Goal: Transaction & Acquisition: Book appointment/travel/reservation

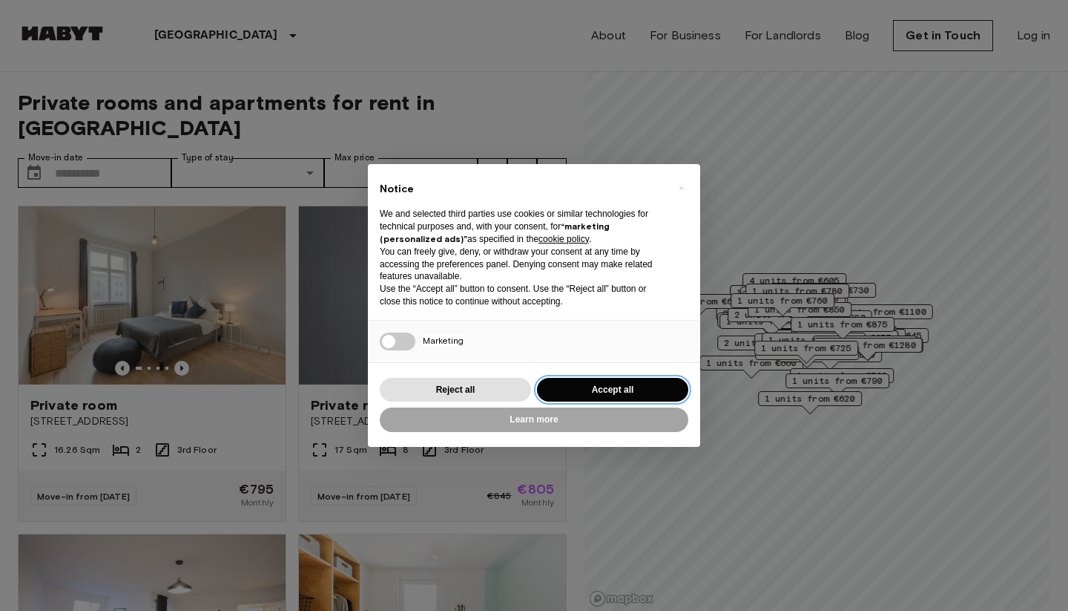
click at [582, 390] on button "Accept all" at bounding box center [612, 390] width 151 height 24
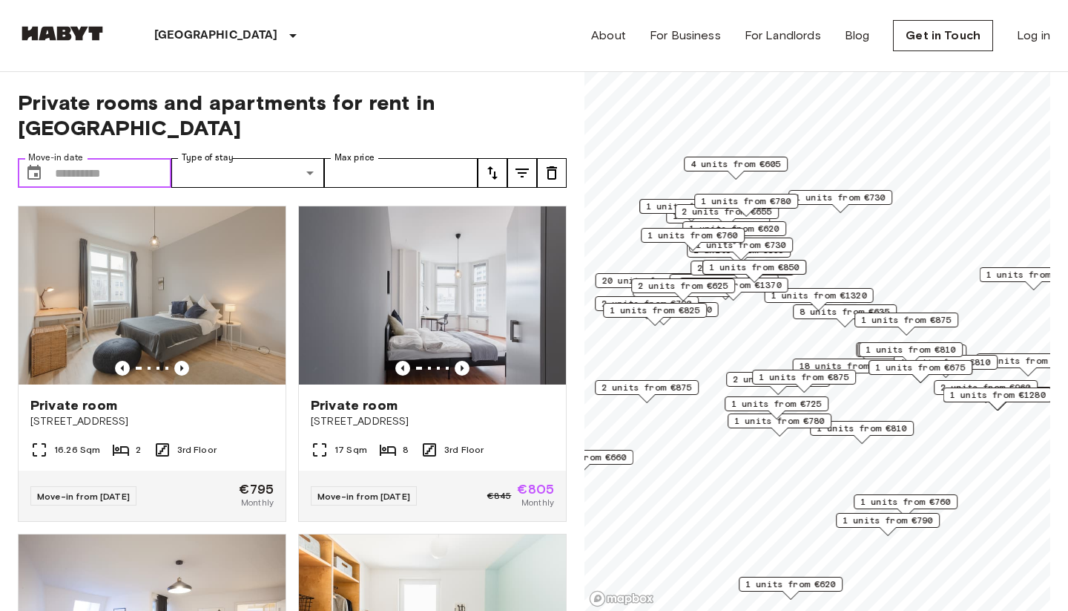
click at [131, 158] on input "Move-in date" at bounding box center [113, 173] width 116 height 30
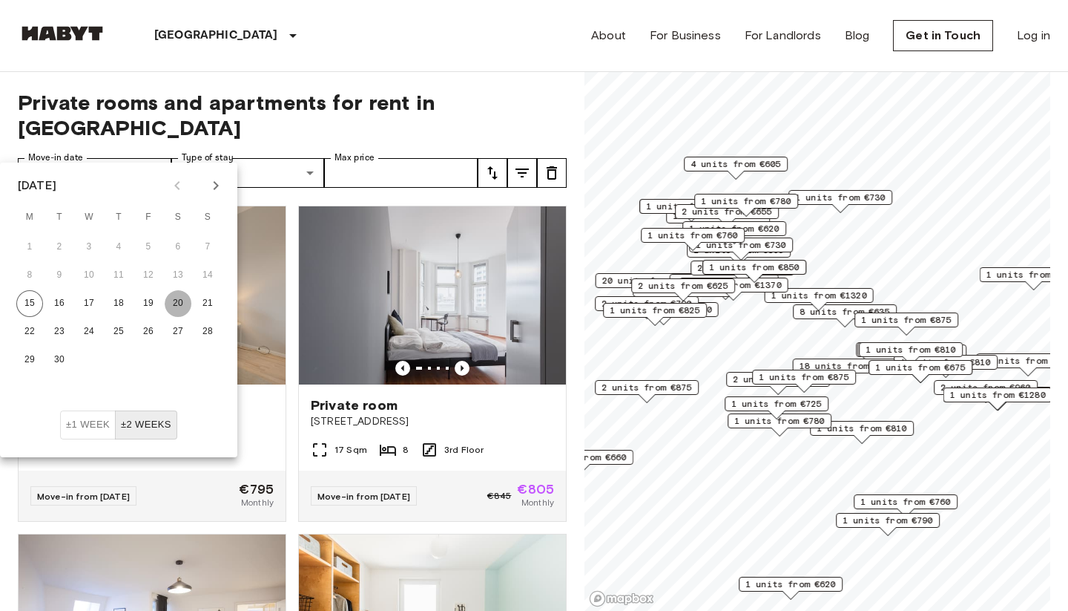
click at [184, 300] on button "20" at bounding box center [178, 303] width 27 height 27
type input "**********"
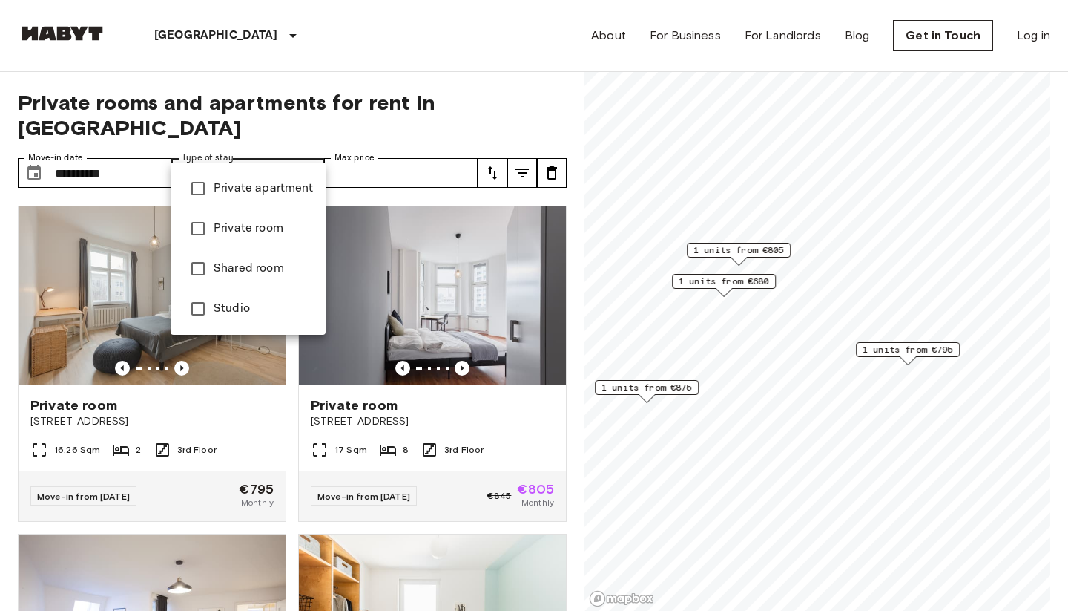
type input "******"
type input "**********"
click at [387, 145] on div at bounding box center [534, 305] width 1068 height 611
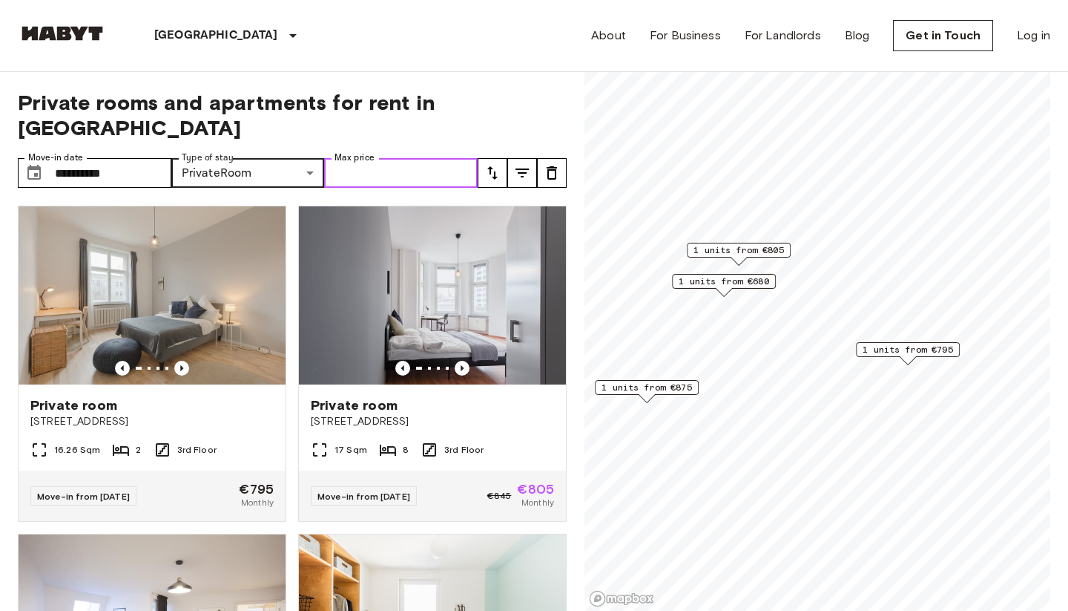
click at [387, 158] on input "Max price" at bounding box center [401, 173] width 154 height 30
type input "****"
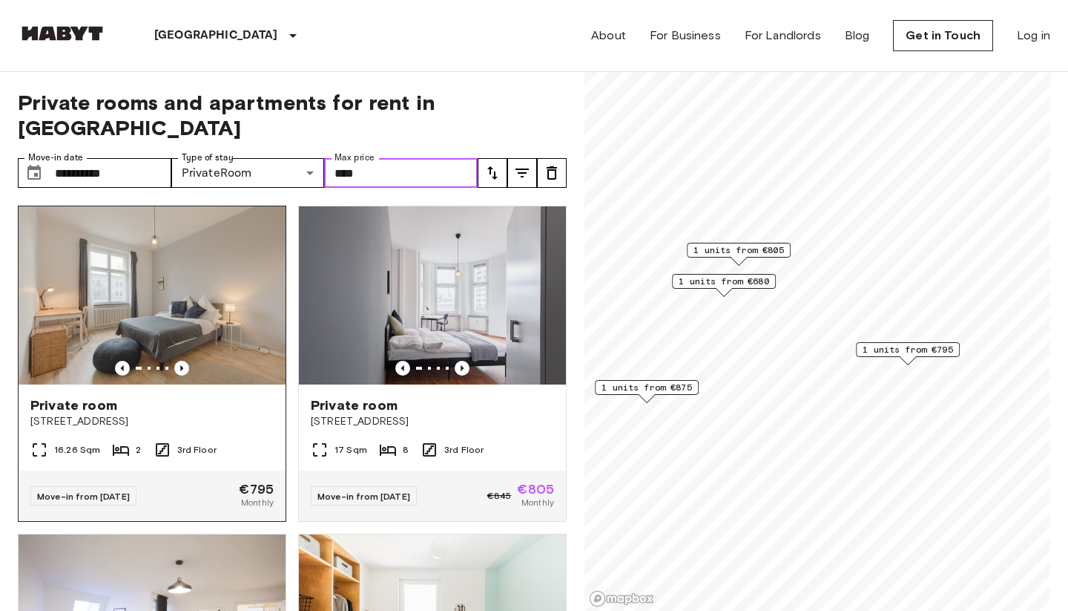
click at [237, 303] on img at bounding box center [152, 295] width 267 height 178
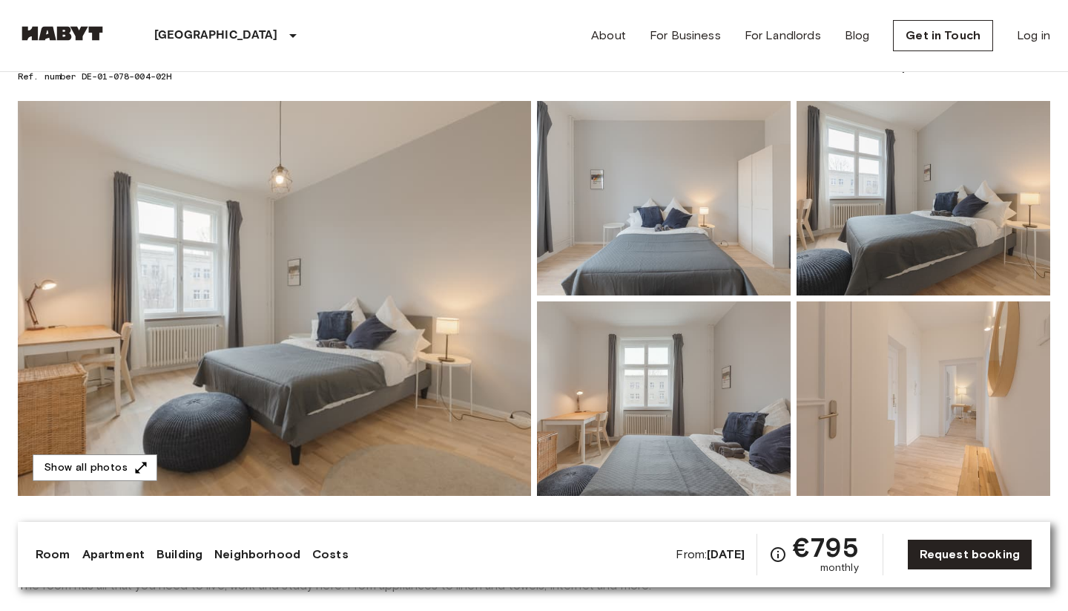
click at [424, 257] on img at bounding box center [274, 298] width 513 height 395
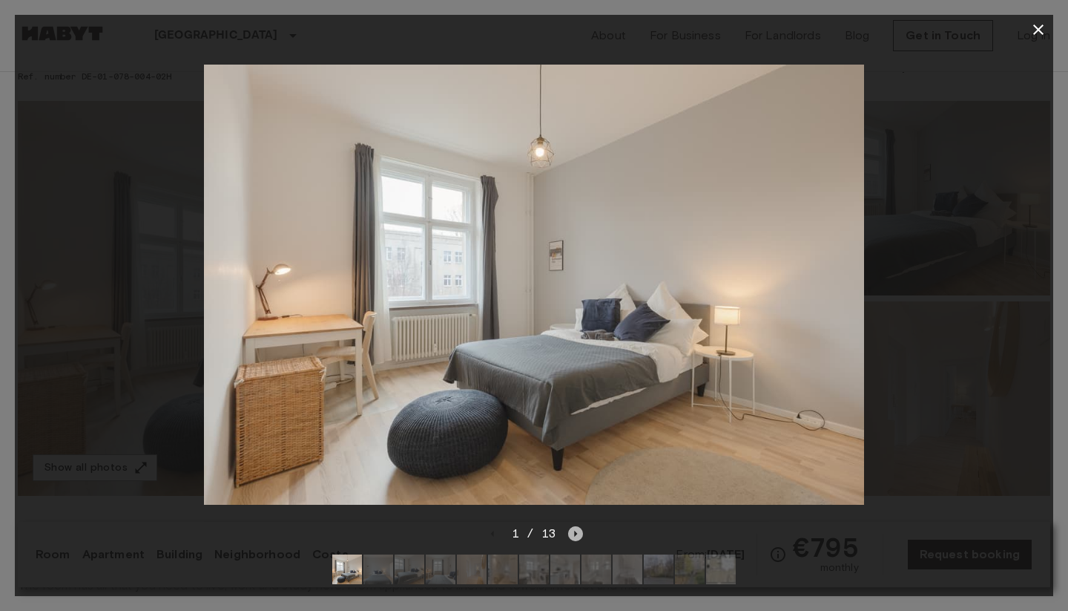
click at [579, 533] on icon "Next image" at bounding box center [575, 533] width 15 height 15
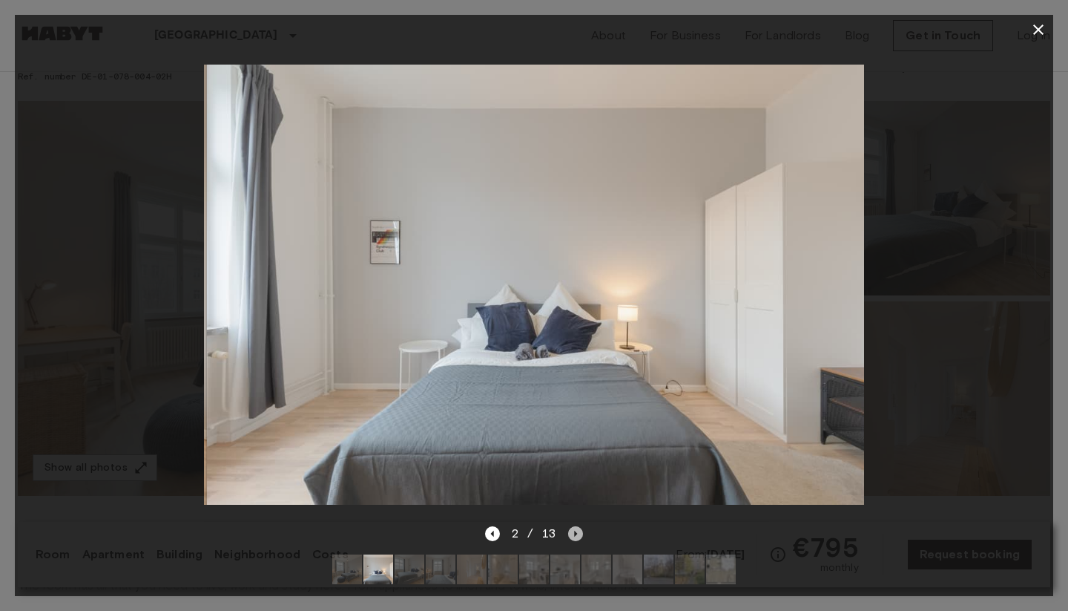
click at [579, 533] on icon "Next image" at bounding box center [575, 533] width 15 height 15
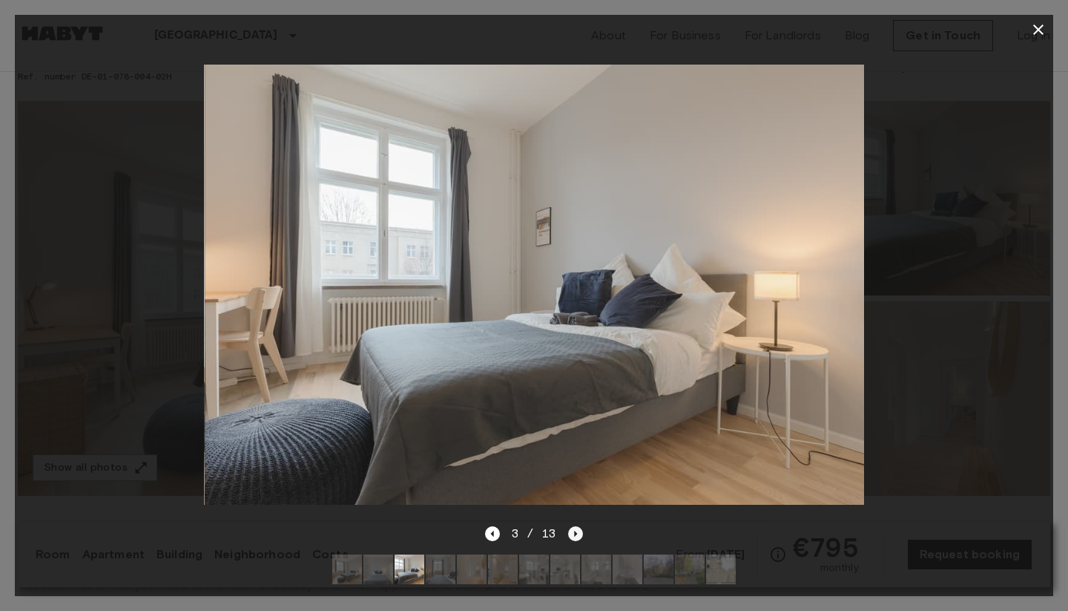
click at [579, 533] on icon "Next image" at bounding box center [575, 533] width 15 height 15
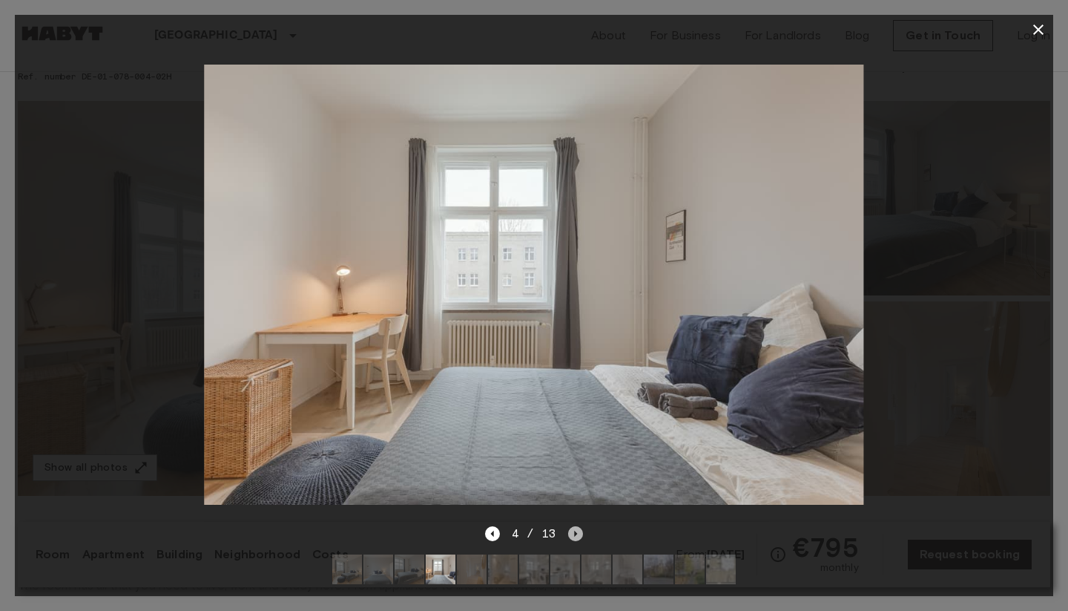
click at [579, 533] on icon "Next image" at bounding box center [575, 533] width 15 height 15
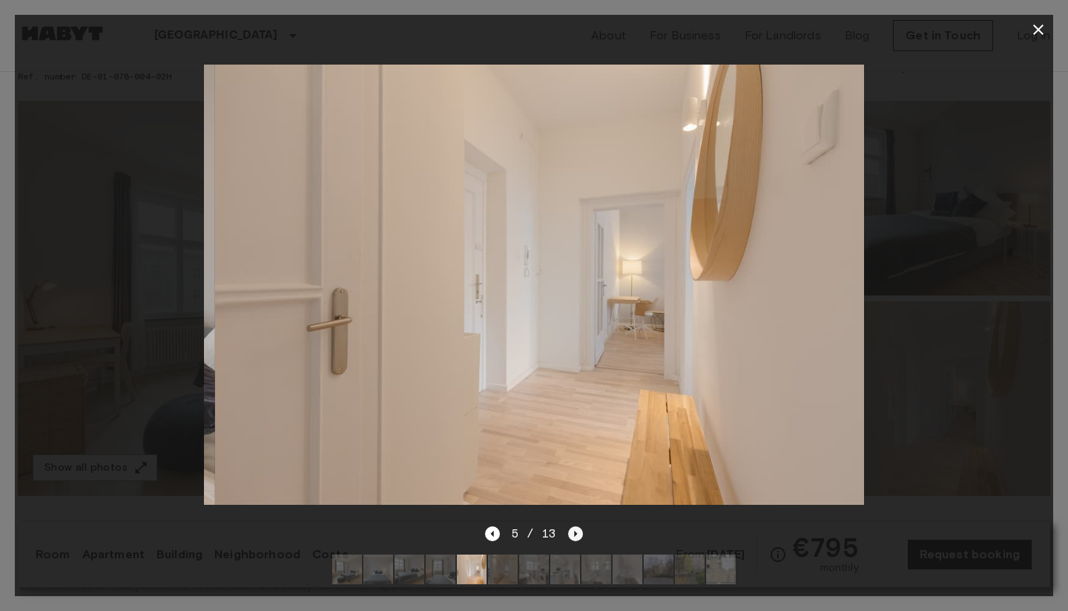
click at [579, 533] on icon "Next image" at bounding box center [575, 533] width 15 height 15
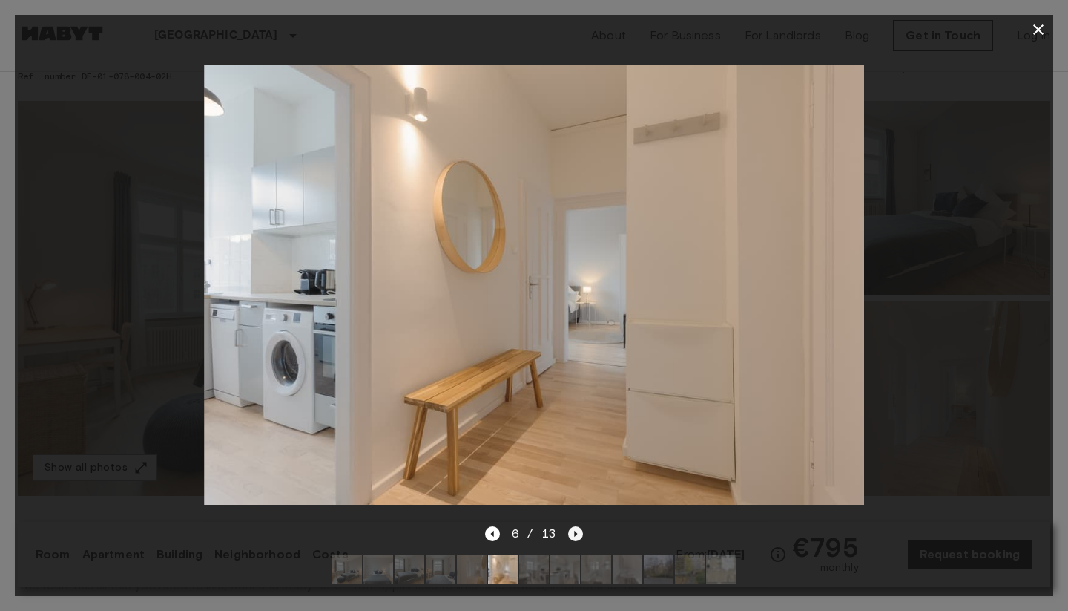
click at [579, 533] on icon "Next image" at bounding box center [575, 533] width 15 height 15
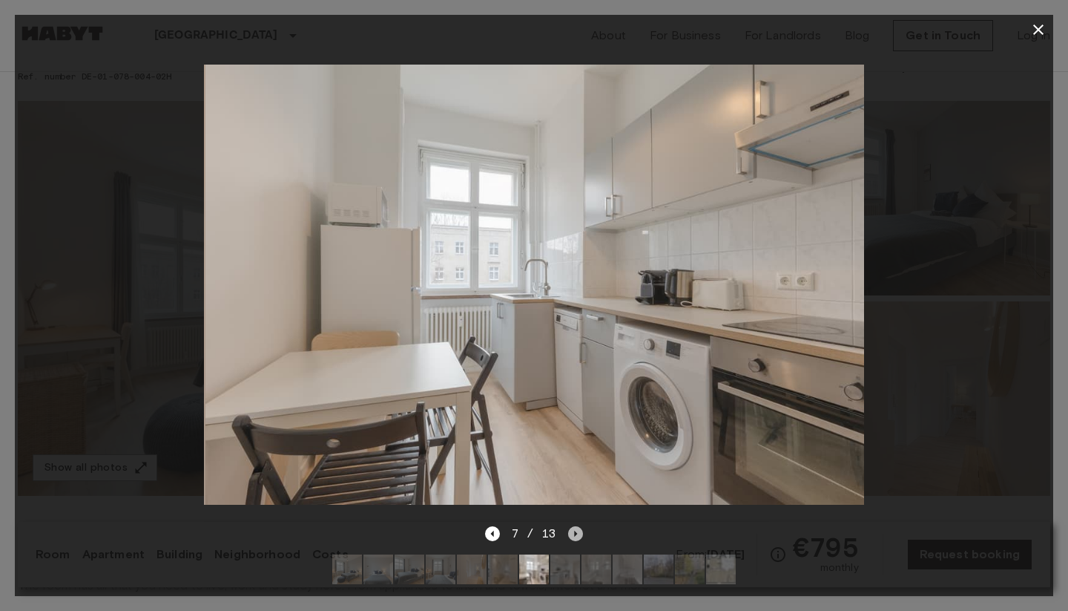
click at [579, 533] on icon "Next image" at bounding box center [575, 533] width 15 height 15
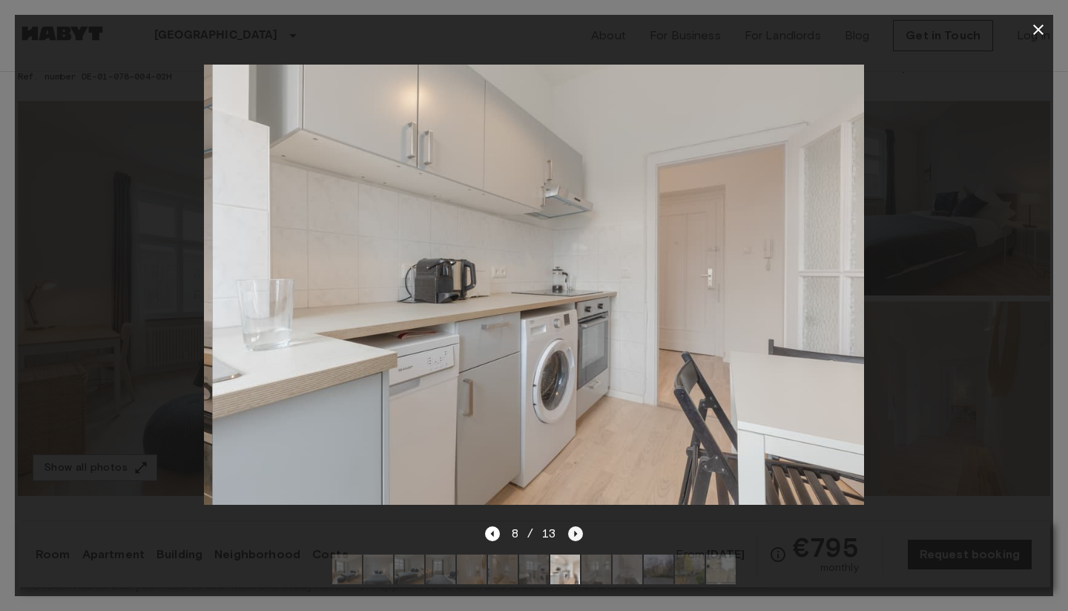
click at [579, 533] on icon "Next image" at bounding box center [575, 533] width 15 height 15
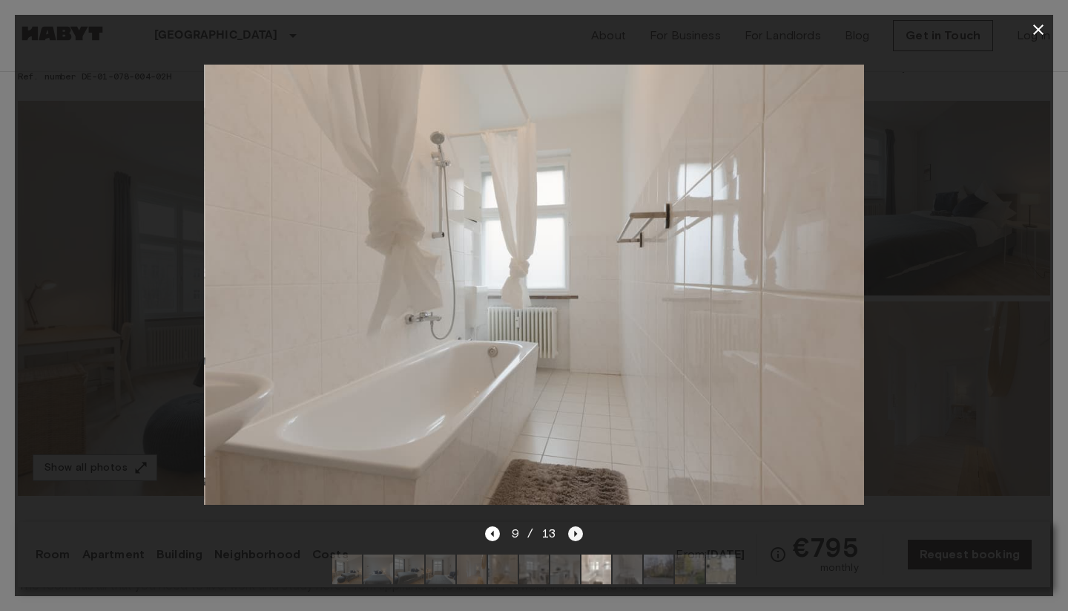
click at [579, 533] on icon "Next image" at bounding box center [575, 533] width 15 height 15
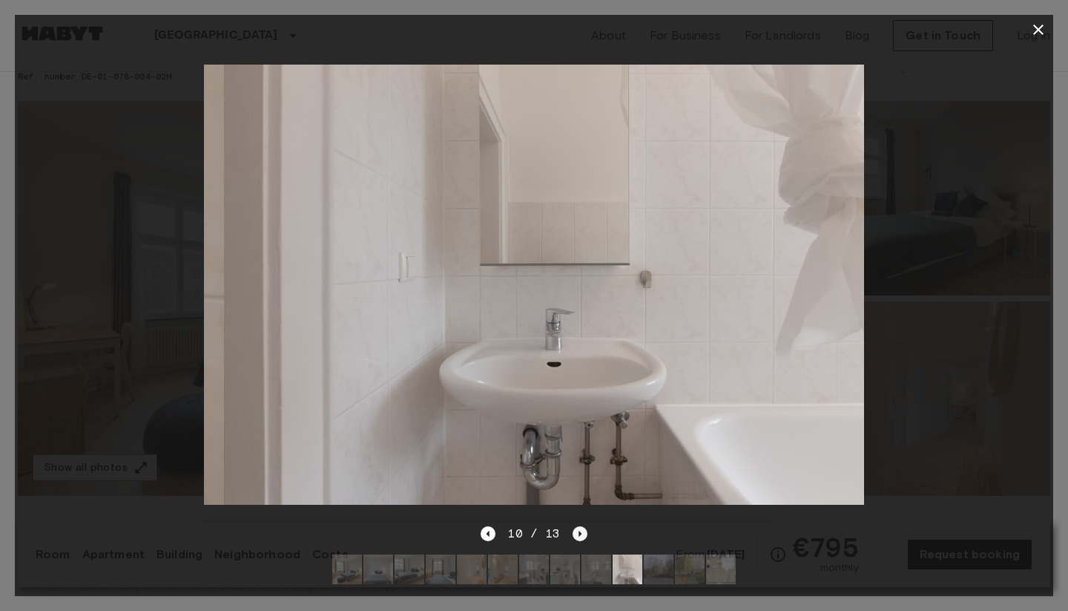
click at [579, 533] on icon "Next image" at bounding box center [580, 533] width 3 height 6
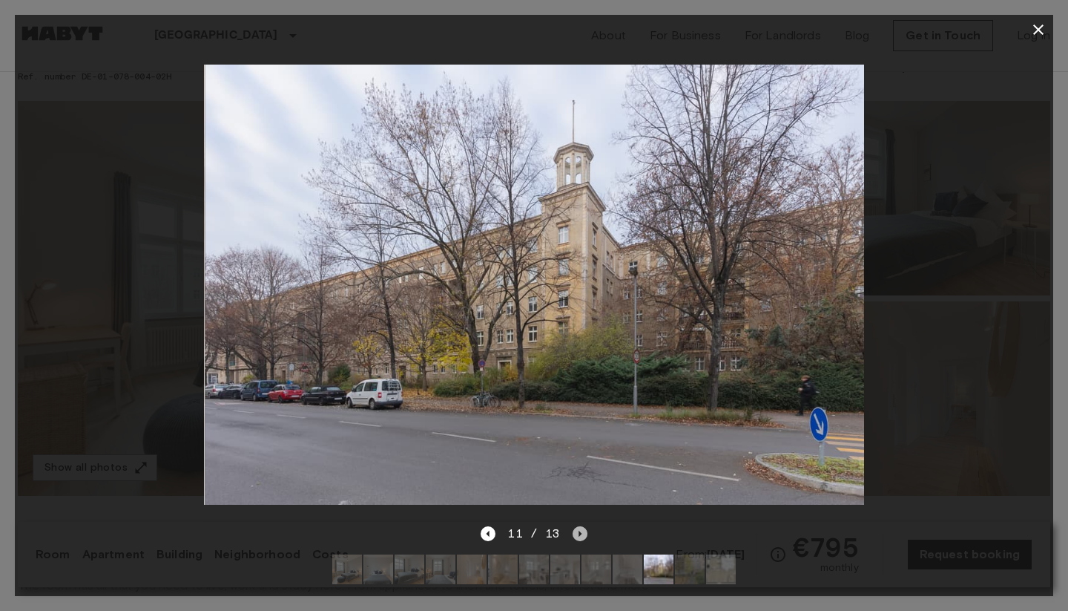
click at [579, 533] on icon "Next image" at bounding box center [580, 533] width 3 height 6
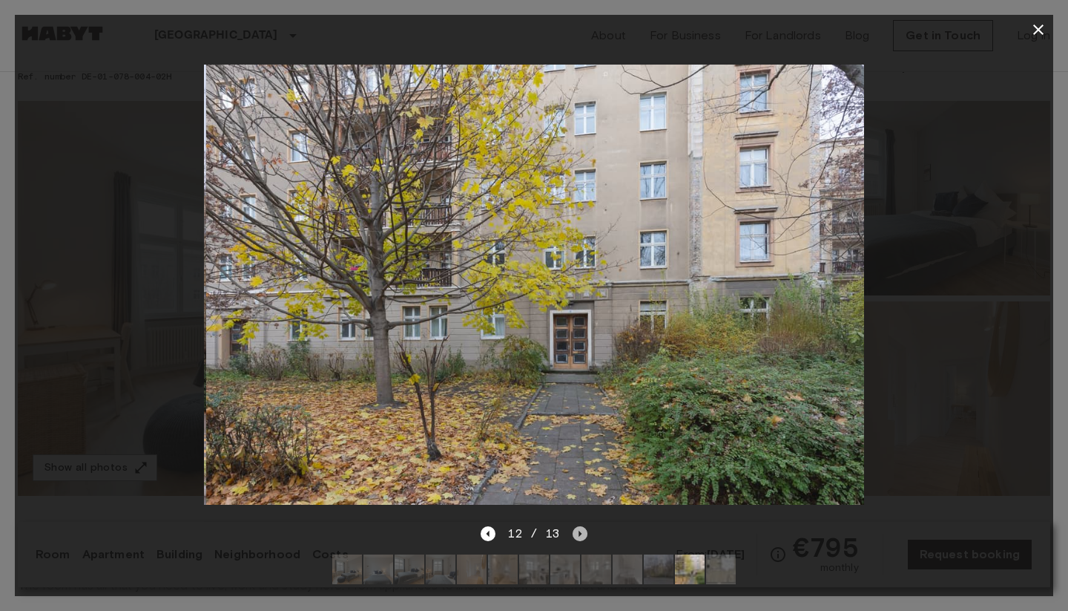
click at [579, 533] on icon "Next image" at bounding box center [580, 533] width 3 height 6
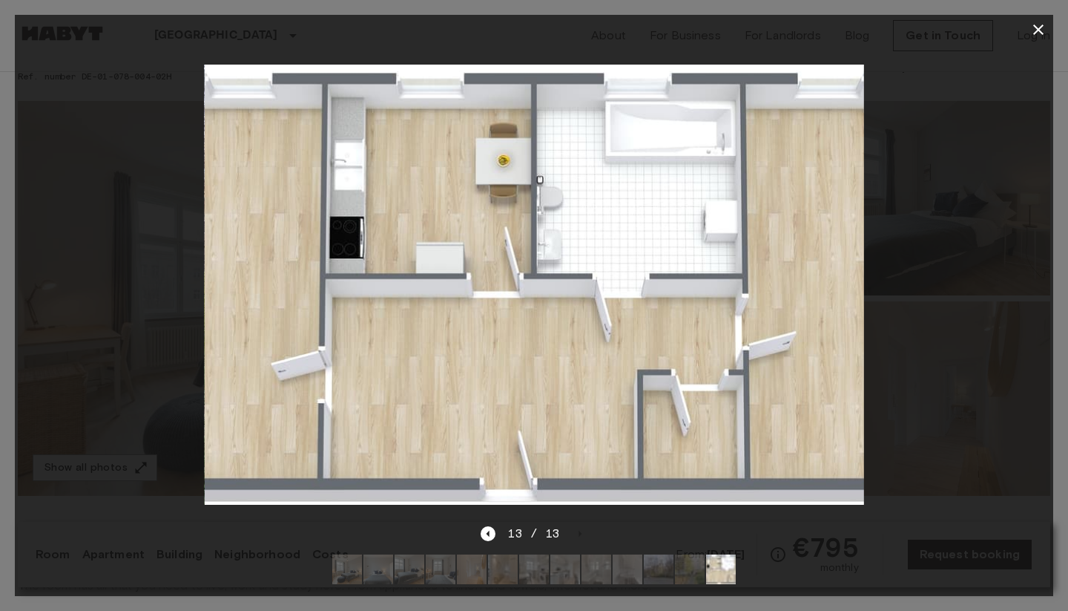
click at [1034, 30] on icon "button" at bounding box center [1039, 30] width 18 height 18
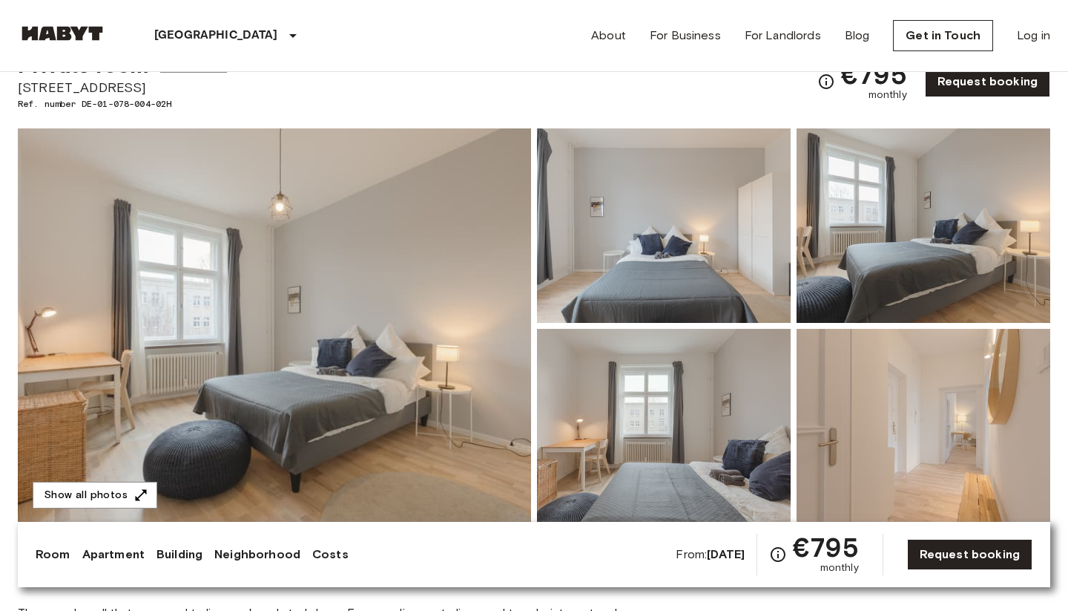
scroll to position [62, 0]
click at [950, 547] on link "Request booking" at bounding box center [969, 554] width 125 height 31
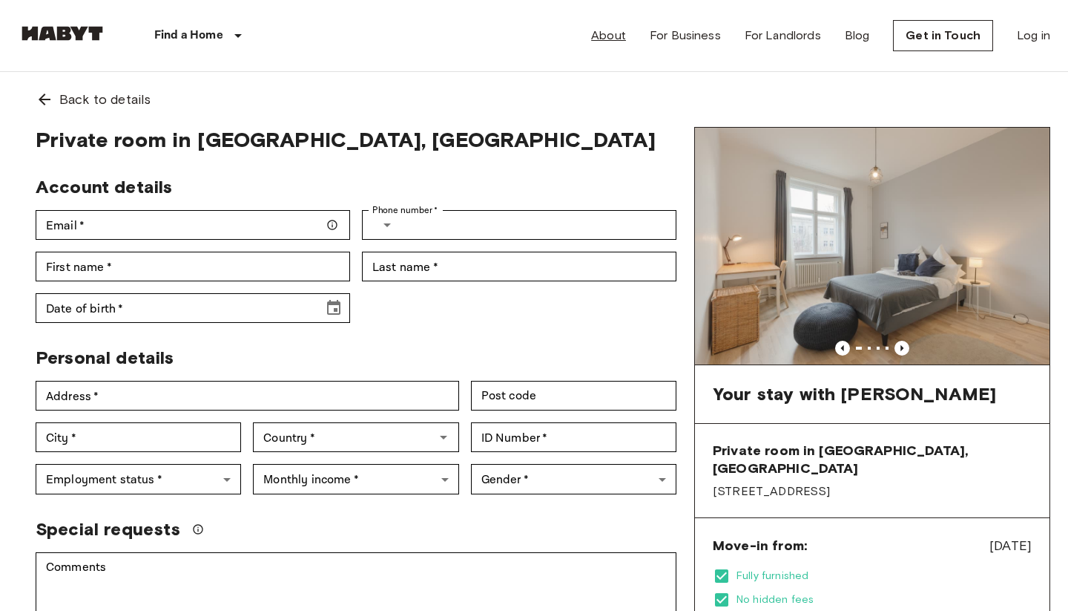
click at [597, 31] on link "About" at bounding box center [608, 36] width 35 height 18
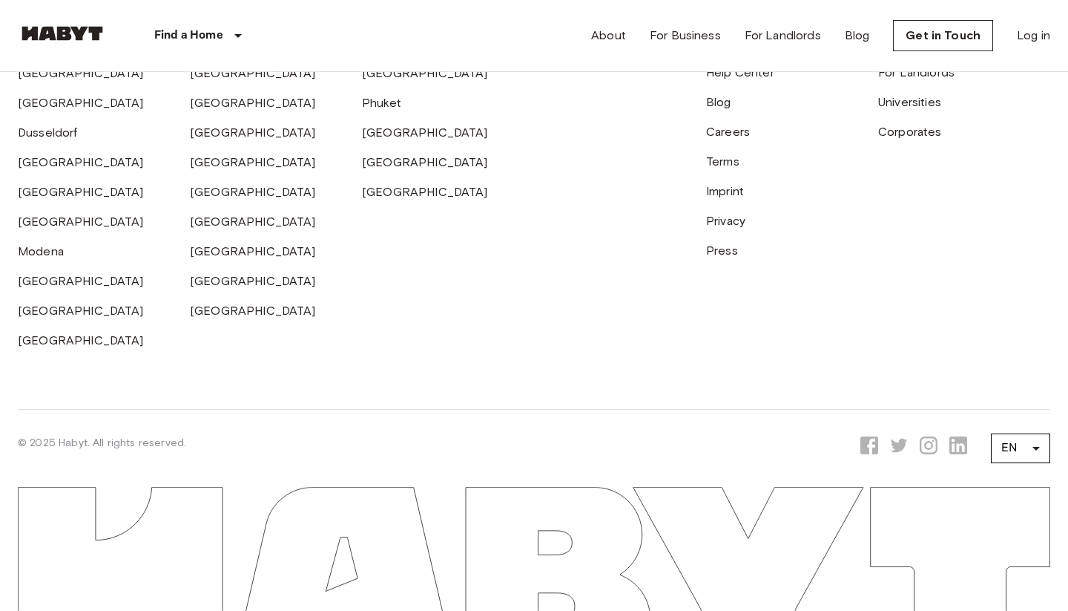
scroll to position [4599, 0]
click at [717, 50] on link "About Habyt" at bounding box center [741, 43] width 70 height 14
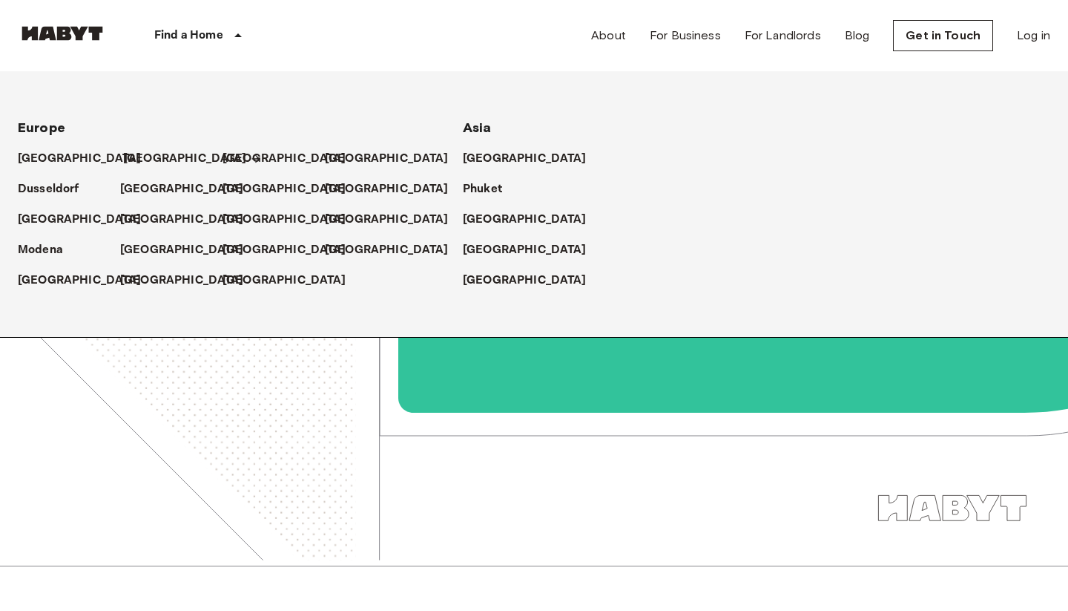
click at [144, 160] on p "[GEOGRAPHIC_DATA]" at bounding box center [185, 159] width 124 height 18
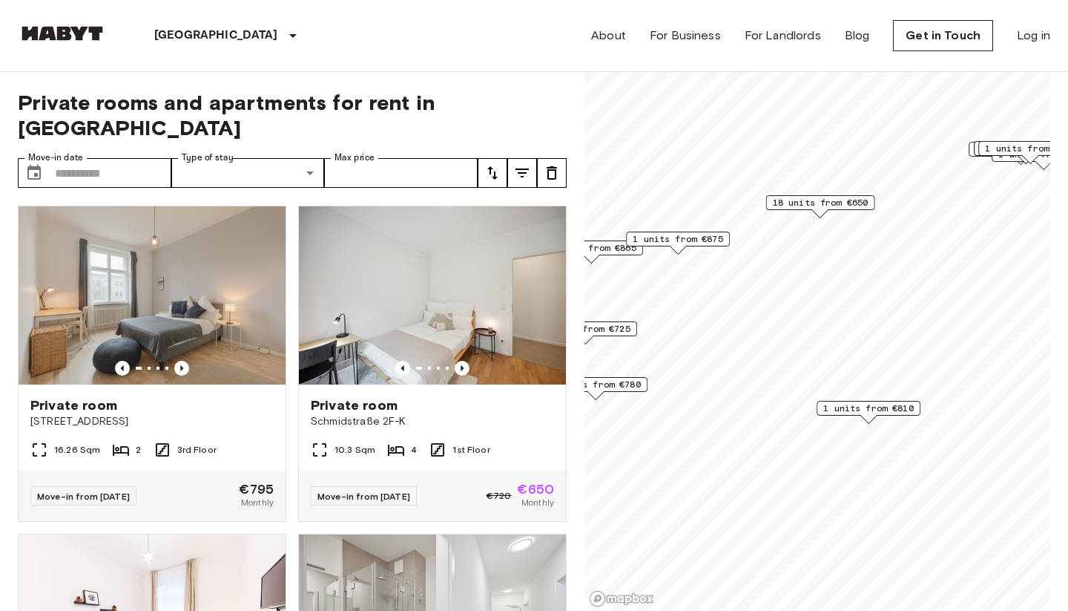
click at [846, 203] on span "18 units from €650" at bounding box center [821, 202] width 96 height 13
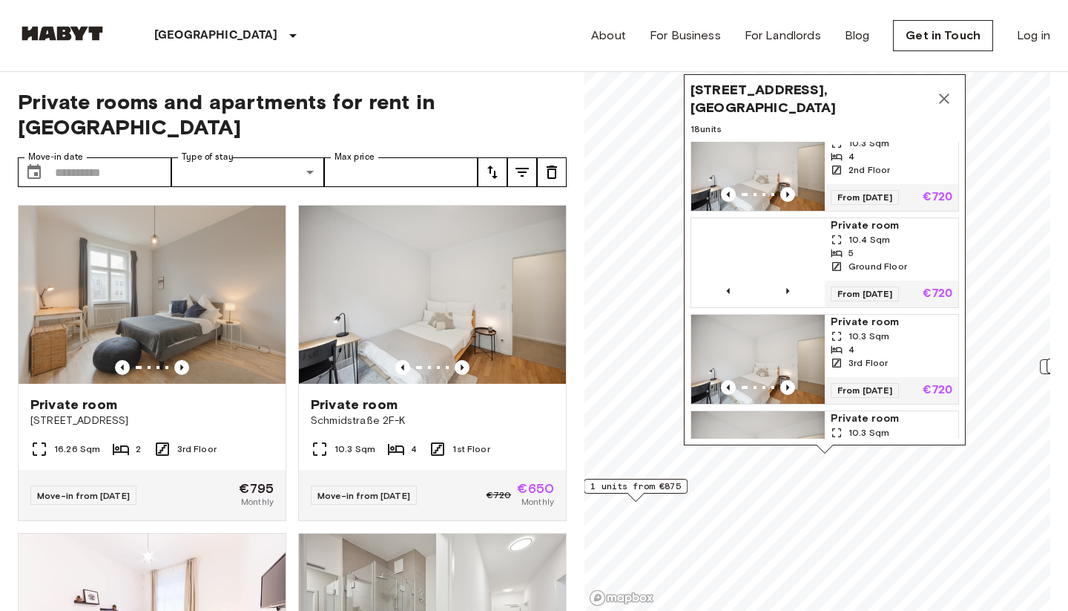
scroll to position [507, 0]
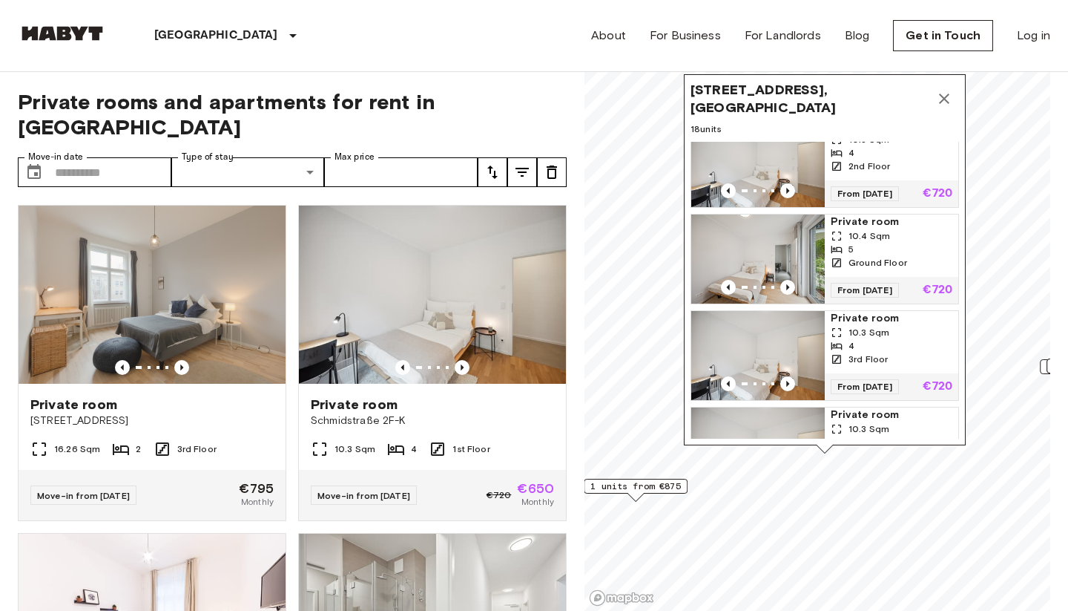
click at [944, 95] on icon "Map marker" at bounding box center [945, 99] width 18 height 18
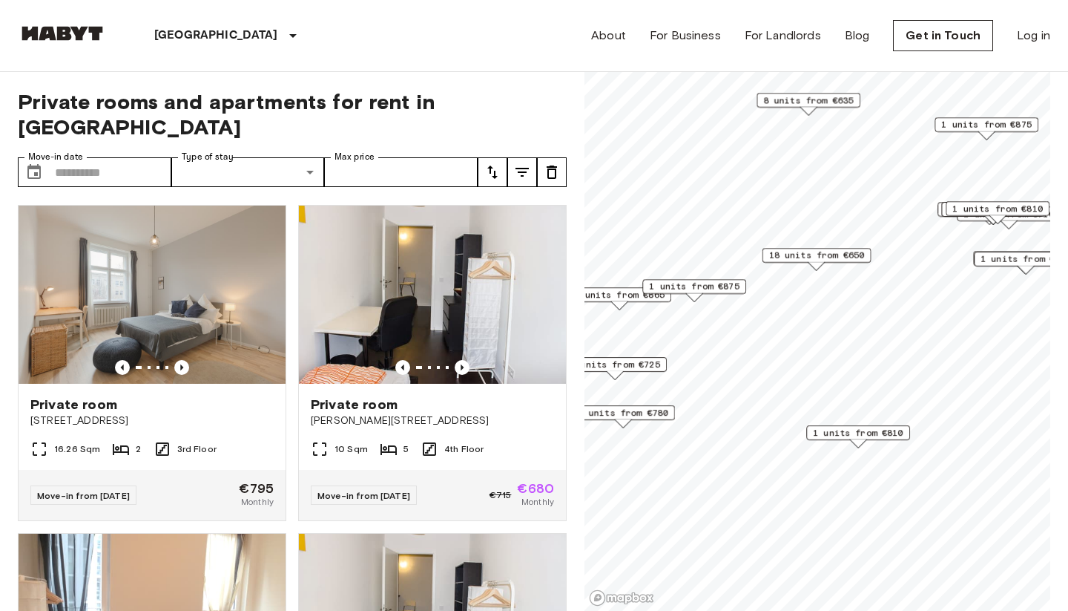
click at [860, 433] on span "1 units from €810" at bounding box center [858, 432] width 91 height 13
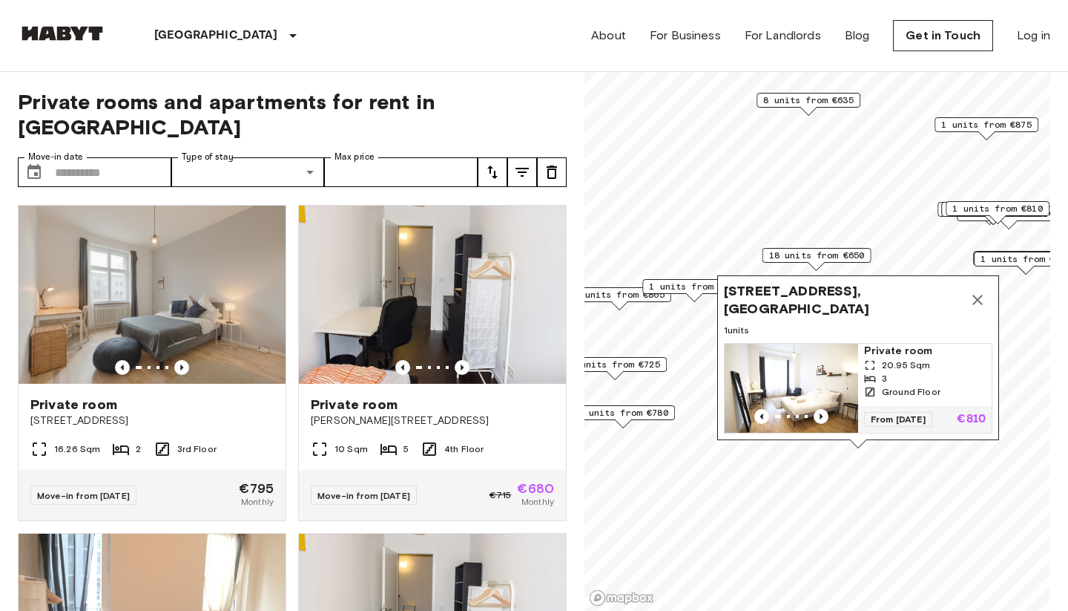
click at [976, 292] on icon "Map marker" at bounding box center [978, 300] width 18 height 18
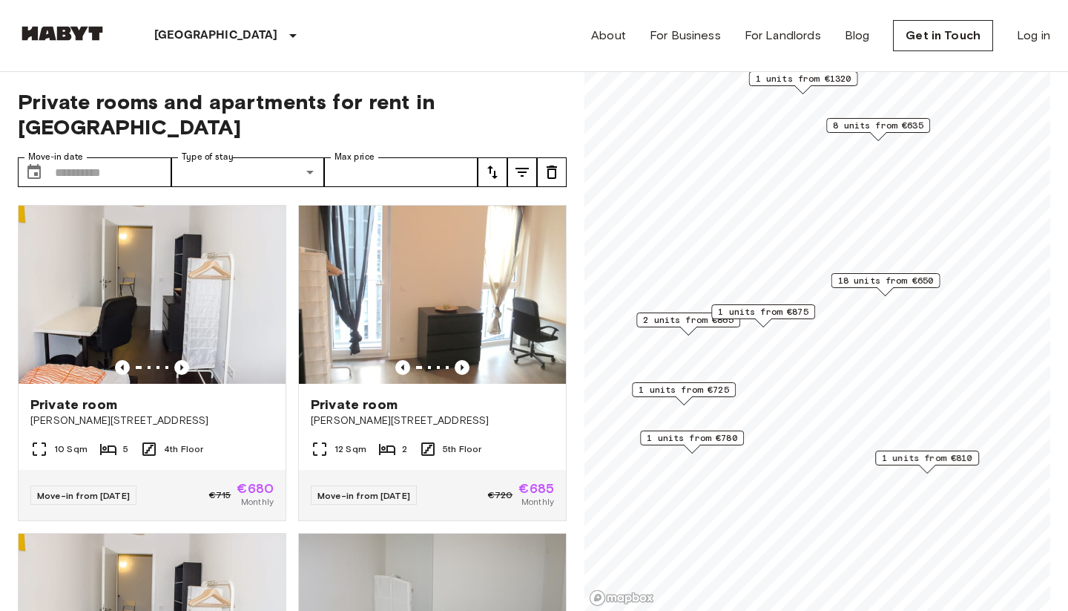
click at [768, 321] on div "Map marker" at bounding box center [763, 322] width 16 height 8
click at [769, 312] on span "1 units from €875" at bounding box center [763, 311] width 91 height 13
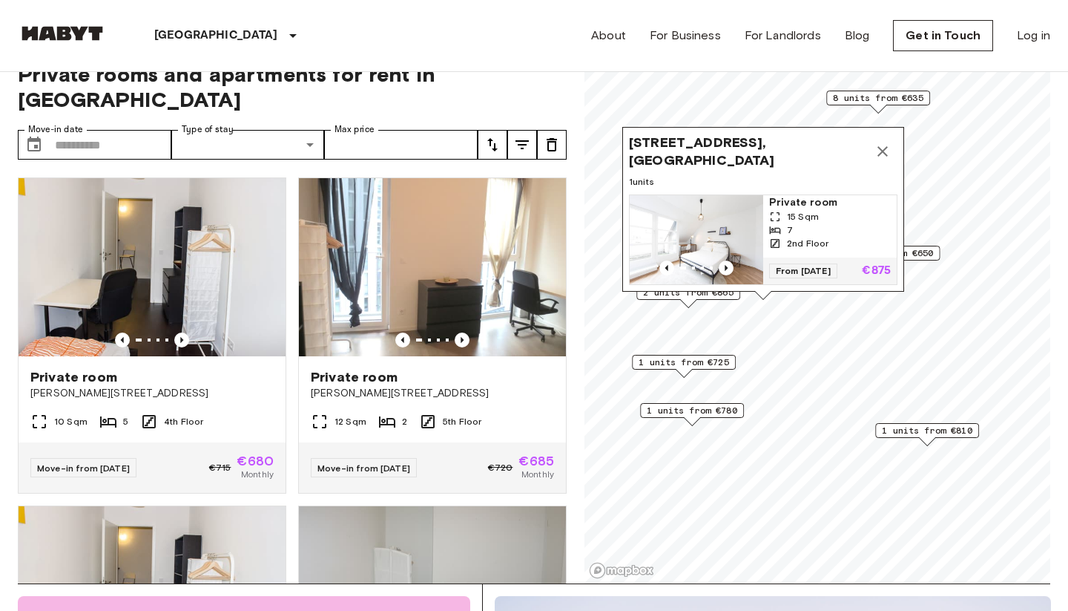
scroll to position [31, 0]
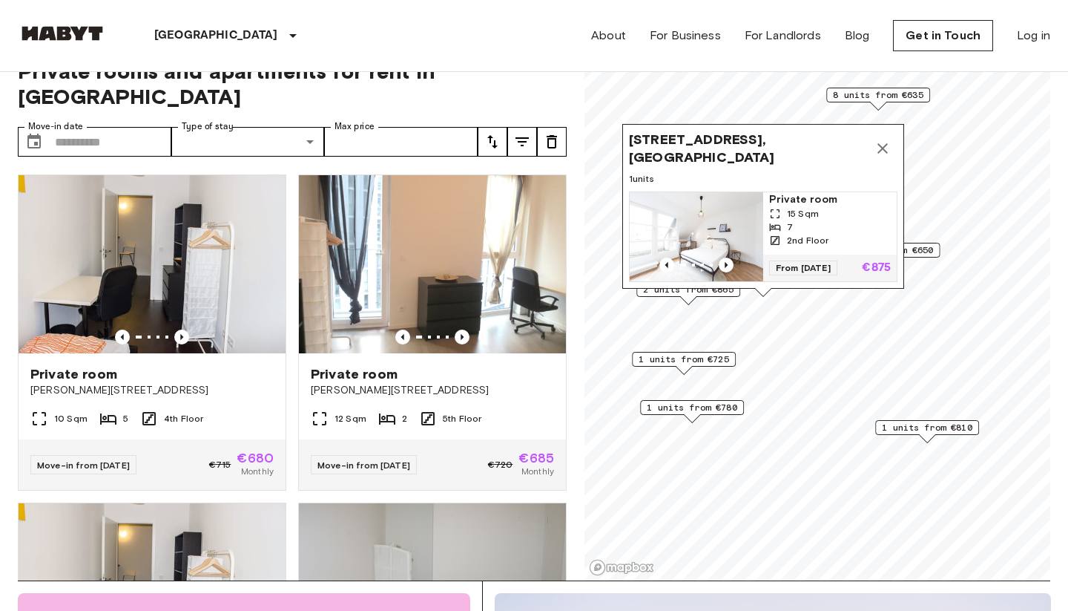
click at [887, 141] on icon "Map marker" at bounding box center [883, 148] width 18 height 18
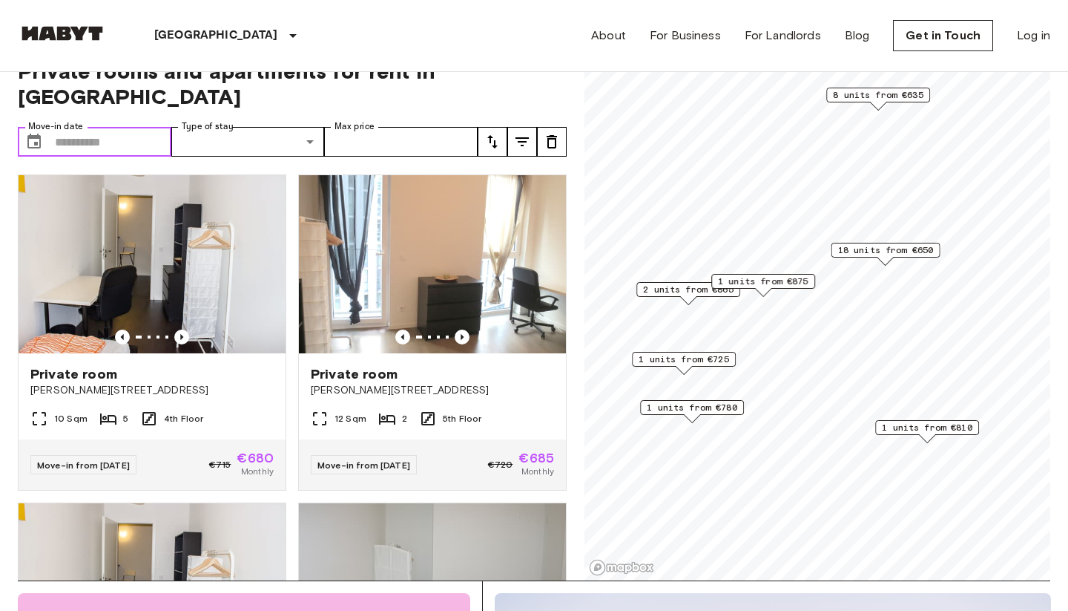
click at [103, 127] on input "Move-in date" at bounding box center [113, 142] width 116 height 30
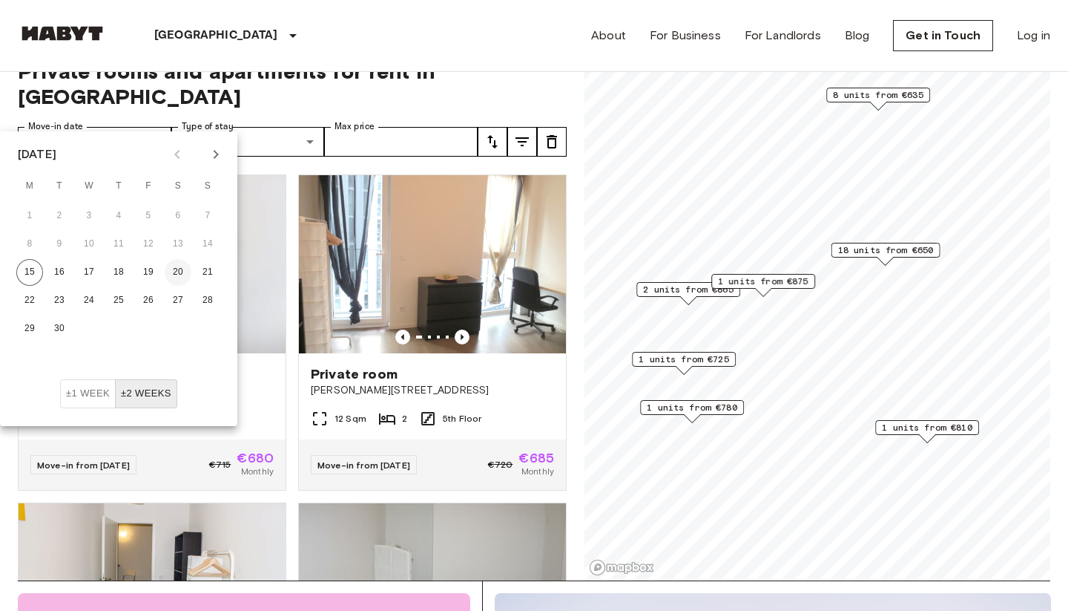
click at [172, 272] on button "20" at bounding box center [178, 272] width 27 height 27
type input "**********"
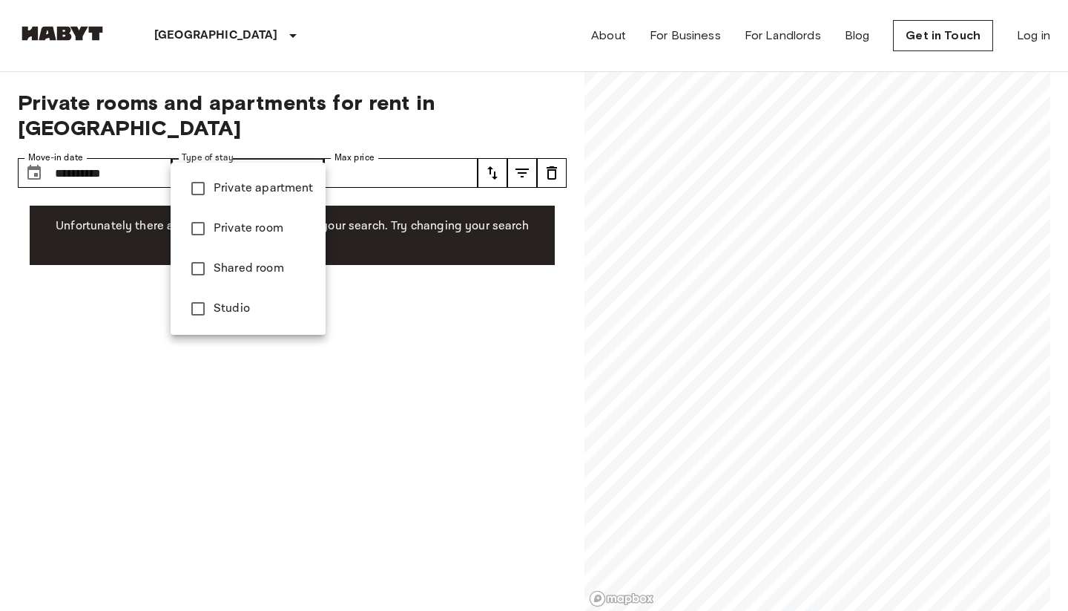
click at [231, 220] on span "Private room" at bounding box center [264, 229] width 100 height 18
type input "**********"
click at [394, 137] on div at bounding box center [534, 305] width 1068 height 611
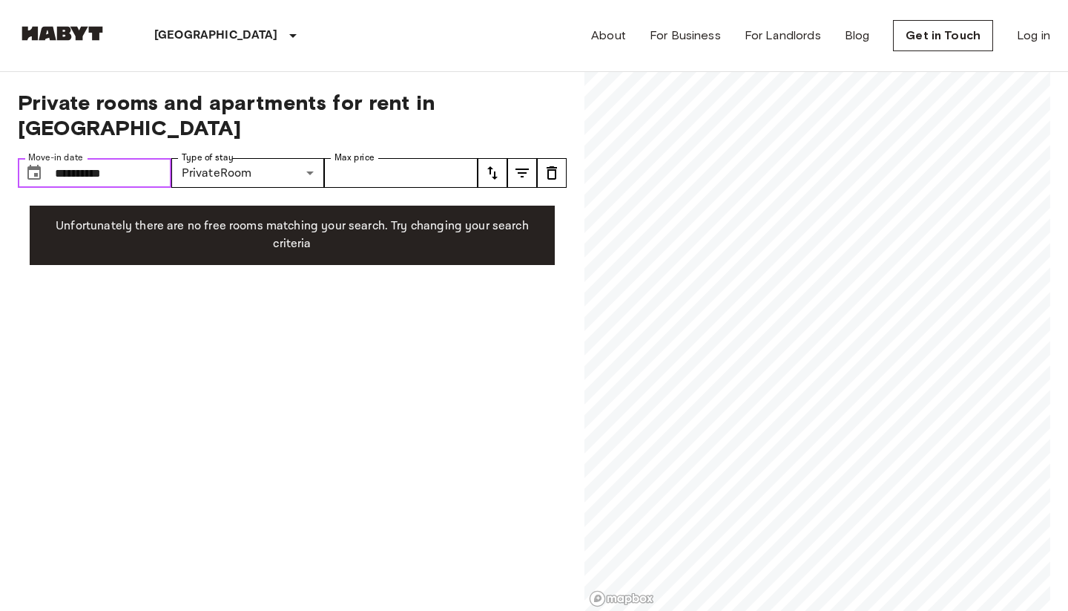
click at [106, 158] on input "**********" at bounding box center [113, 173] width 116 height 30
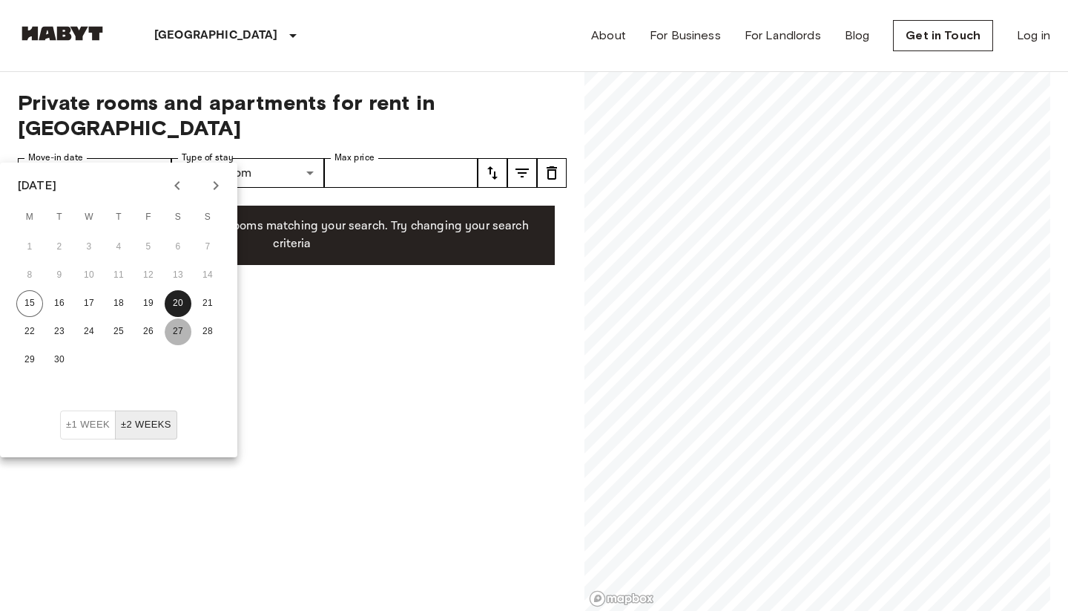
click at [176, 328] on button "27" at bounding box center [178, 331] width 27 height 27
type input "**********"
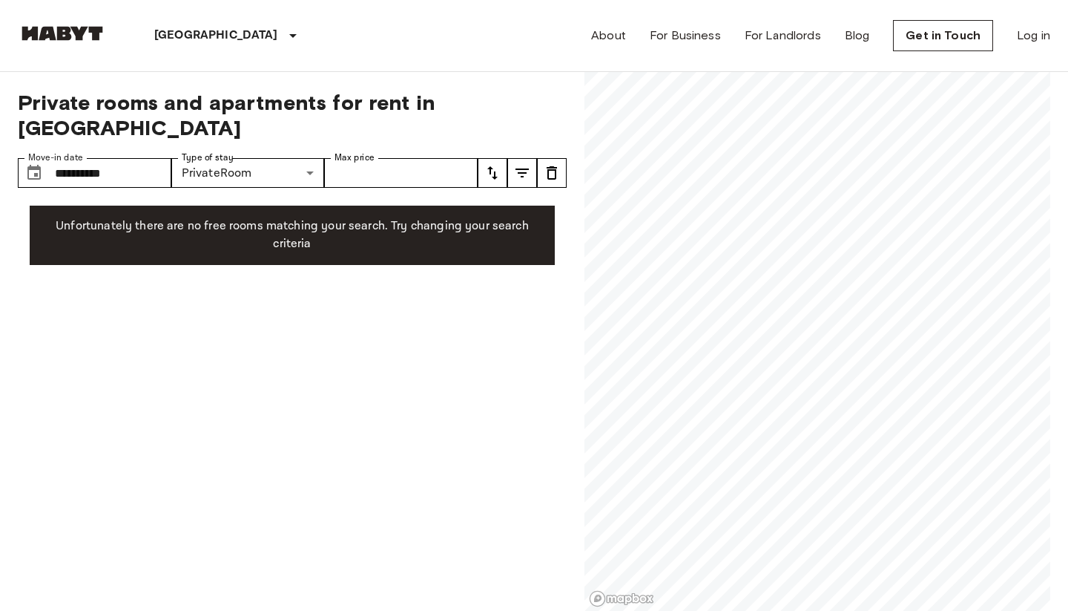
click at [245, 297] on div "**********" at bounding box center [292, 341] width 549 height 539
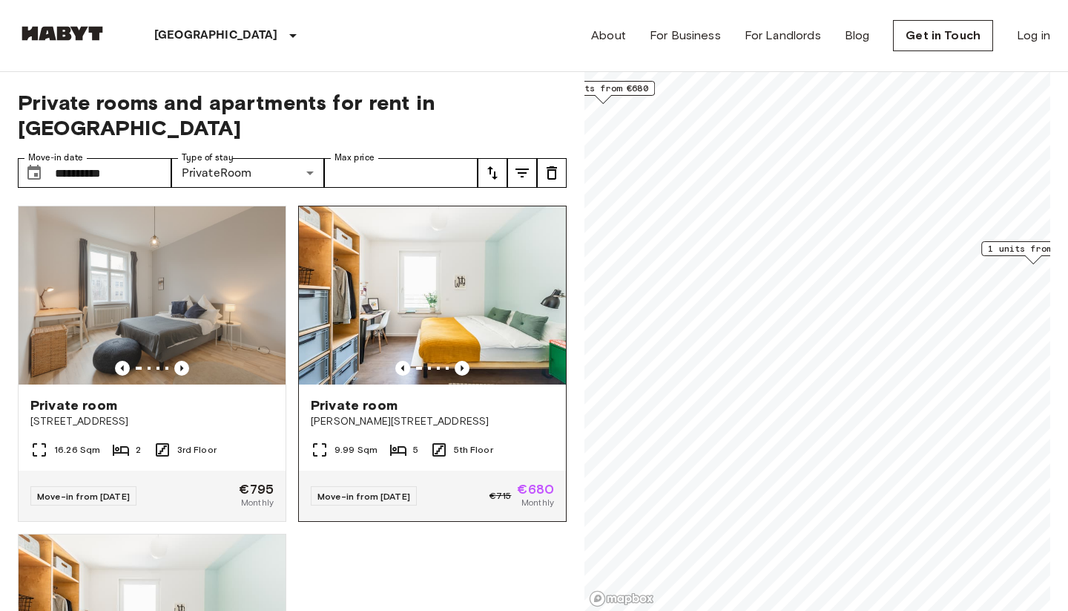
click at [460, 303] on img at bounding box center [432, 295] width 267 height 178
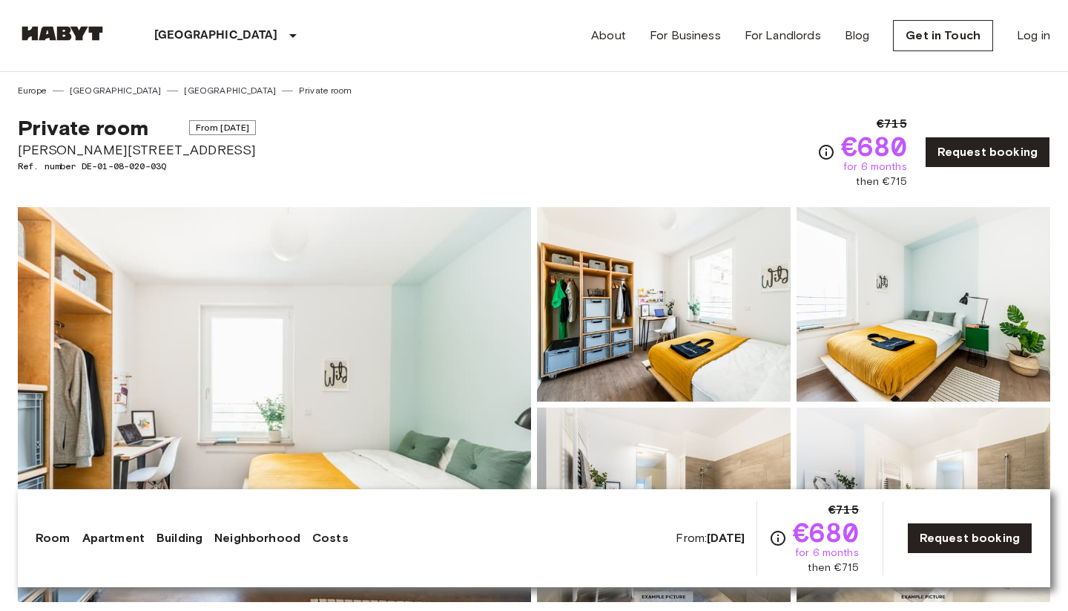
click at [418, 346] on img at bounding box center [274, 404] width 513 height 395
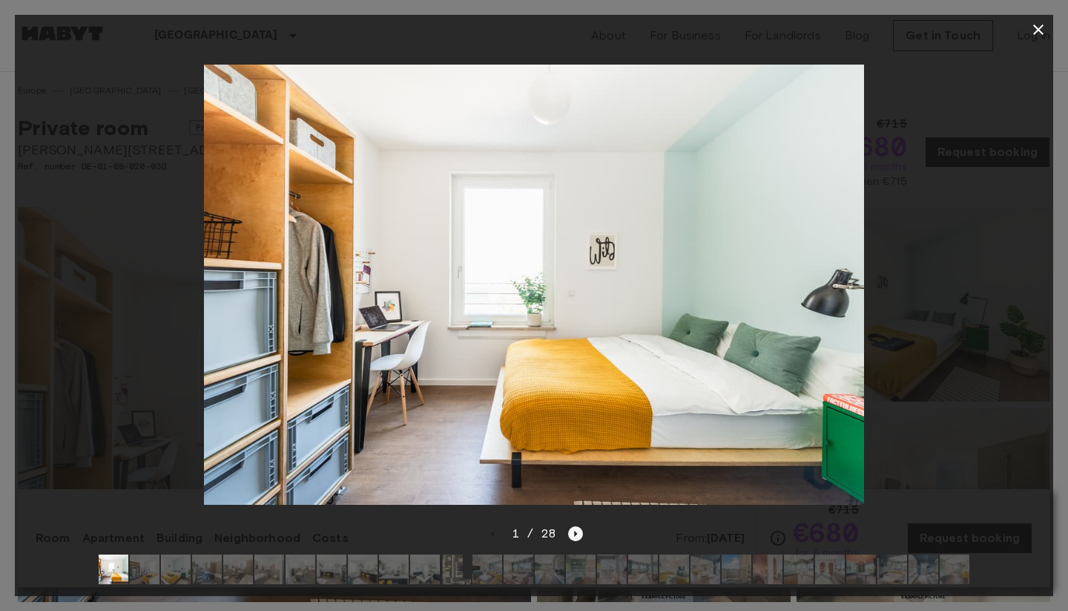
click at [575, 536] on icon "Next image" at bounding box center [576, 533] width 3 height 6
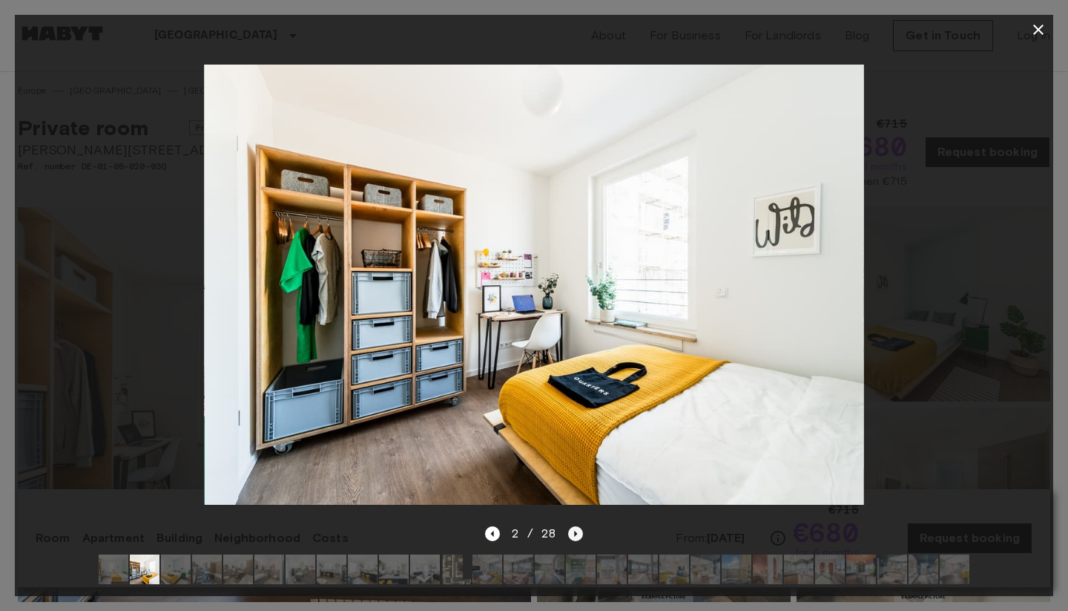
click at [575, 536] on icon "Next image" at bounding box center [576, 533] width 3 height 6
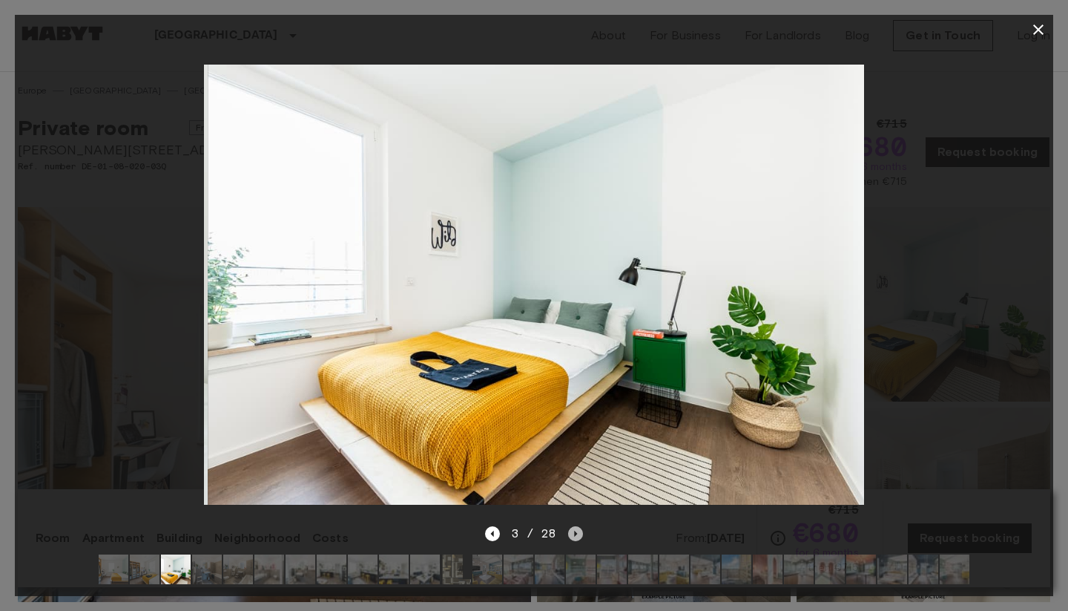
click at [575, 536] on icon "Next image" at bounding box center [576, 533] width 3 height 6
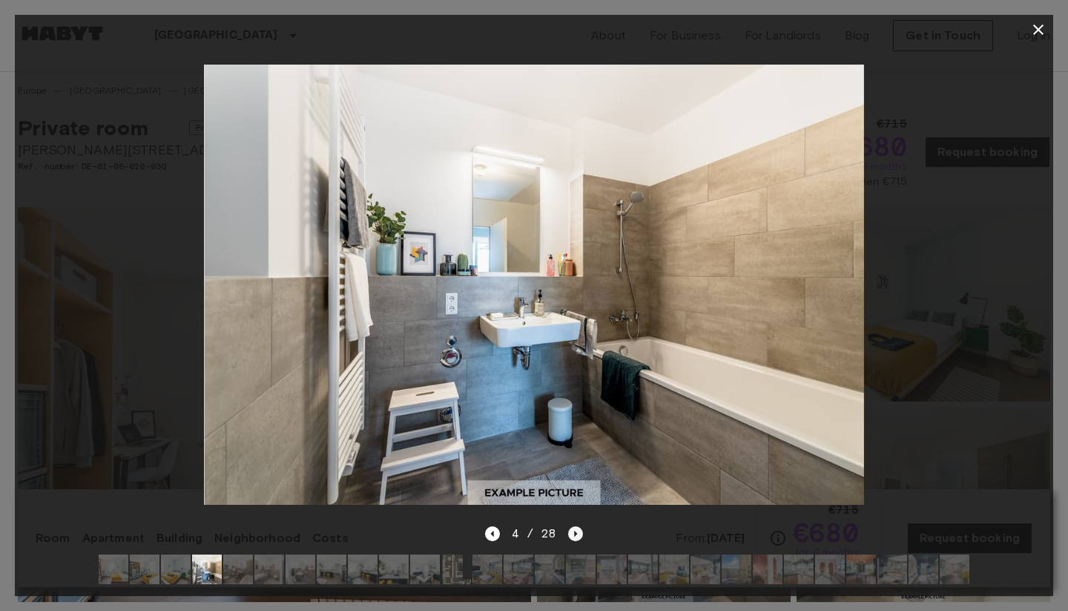
click at [575, 536] on icon "Next image" at bounding box center [576, 533] width 3 height 6
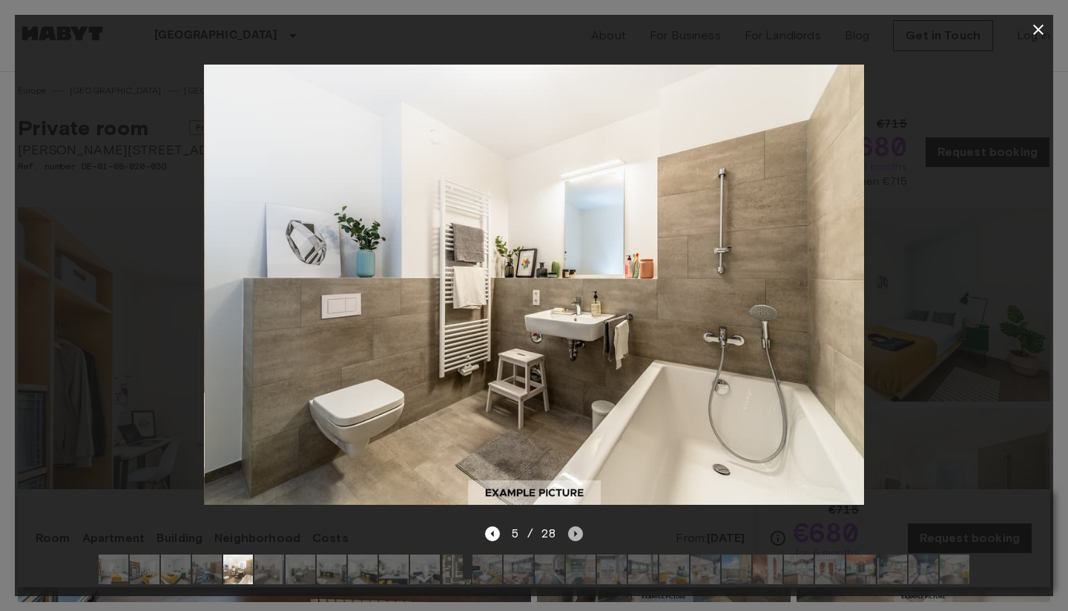
click at [576, 534] on icon "Next image" at bounding box center [576, 533] width 3 height 6
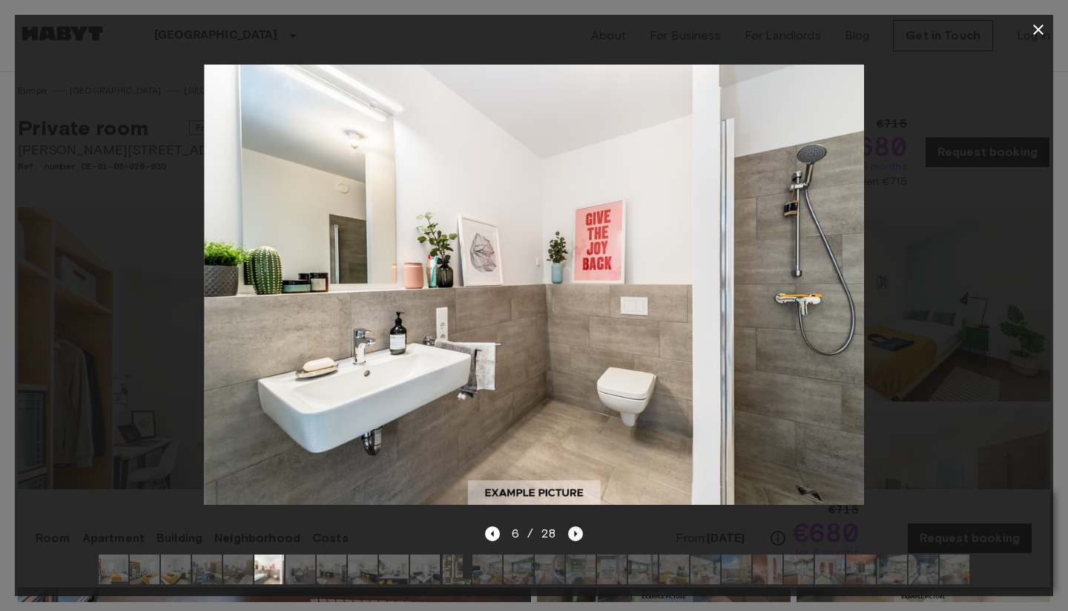
click at [576, 534] on icon "Next image" at bounding box center [576, 533] width 3 height 6
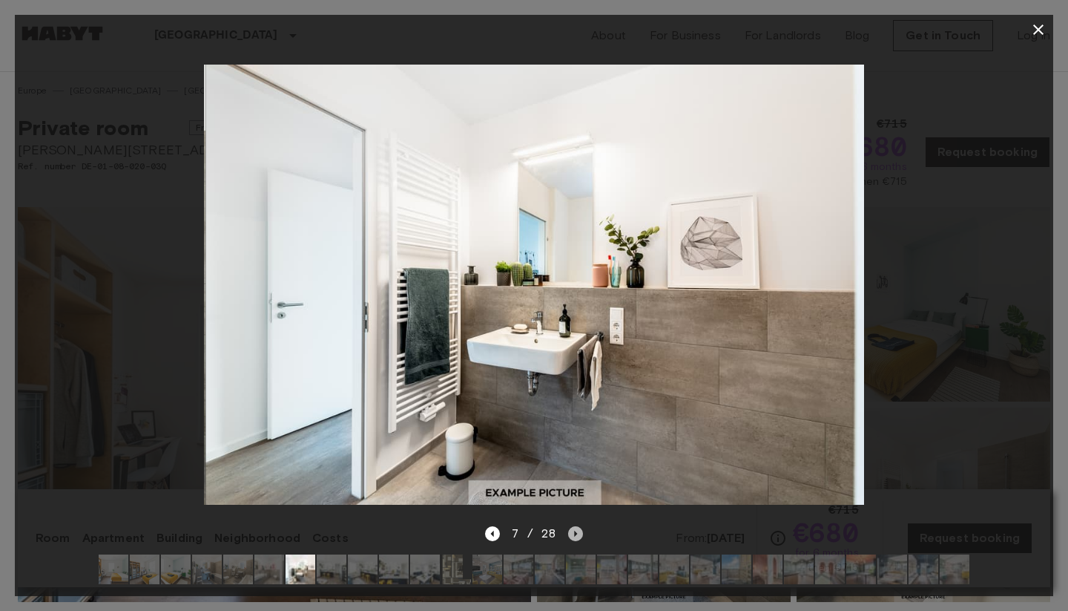
click at [576, 534] on icon "Next image" at bounding box center [576, 533] width 3 height 6
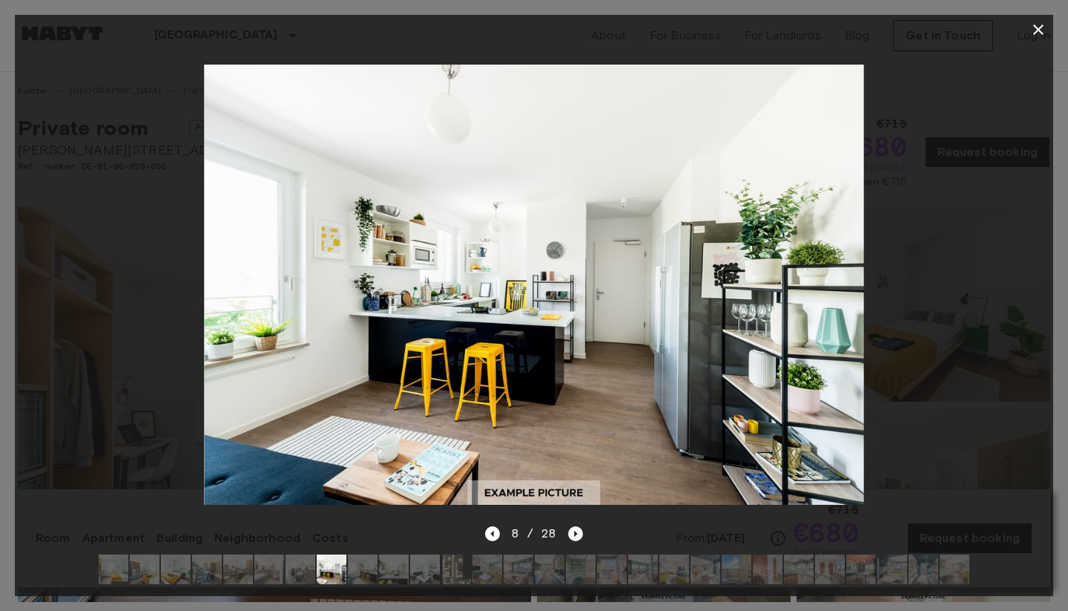
click at [576, 534] on icon "Next image" at bounding box center [576, 533] width 3 height 6
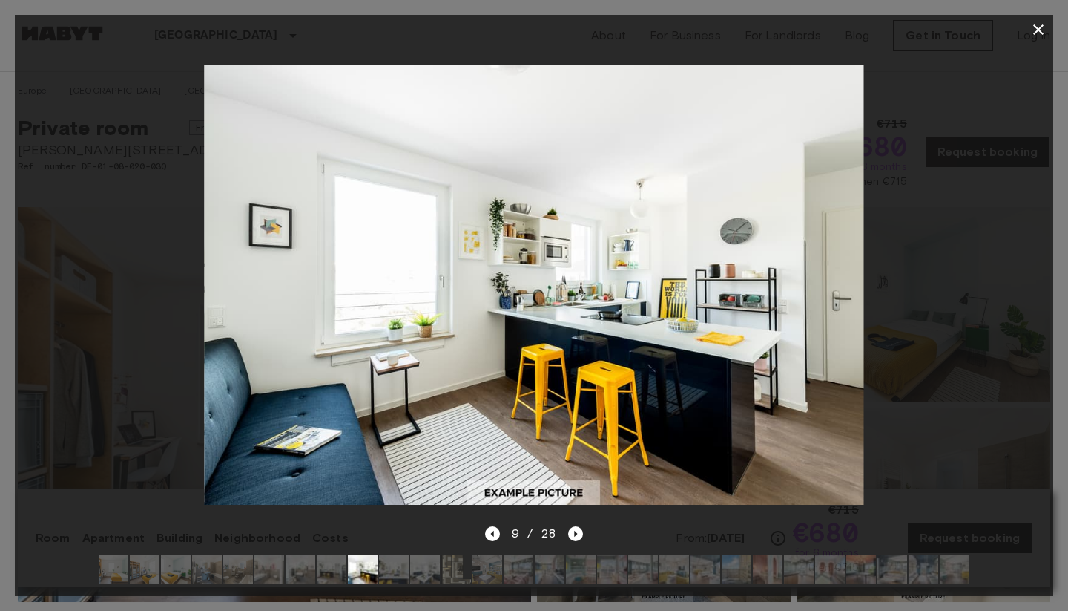
click at [1031, 27] on icon "button" at bounding box center [1039, 30] width 18 height 18
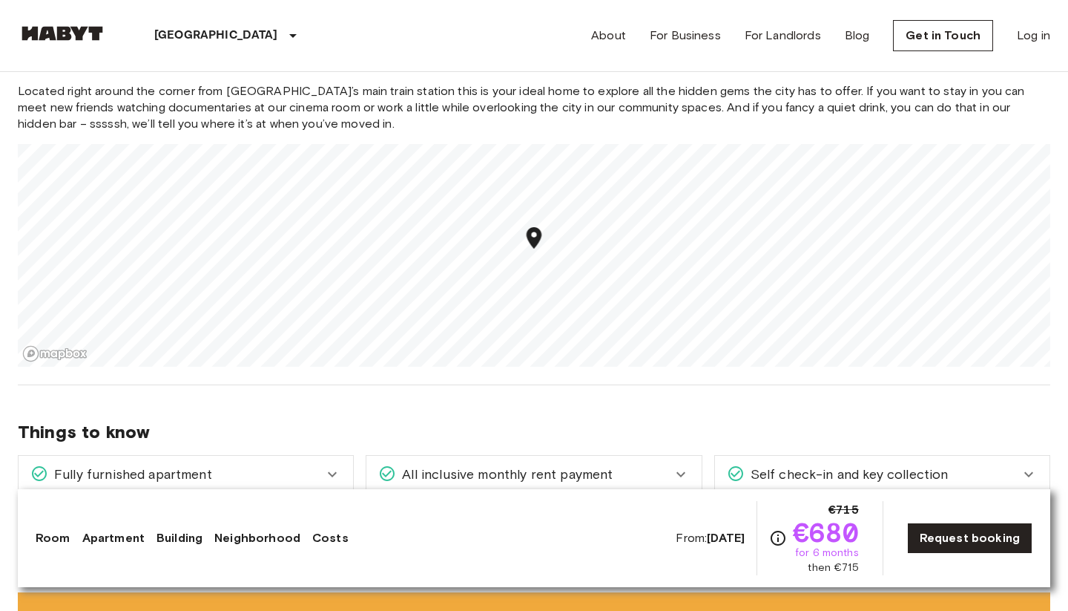
scroll to position [1683, 0]
